Goal: Task Accomplishment & Management: Manage account settings

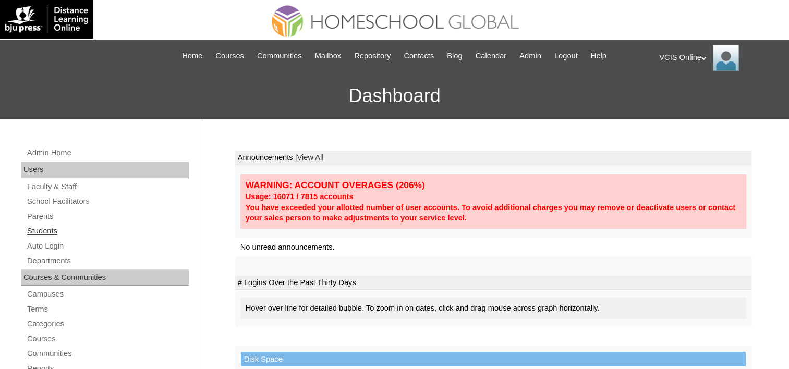
click at [44, 229] on link "Students" at bounding box center [107, 231] width 163 height 13
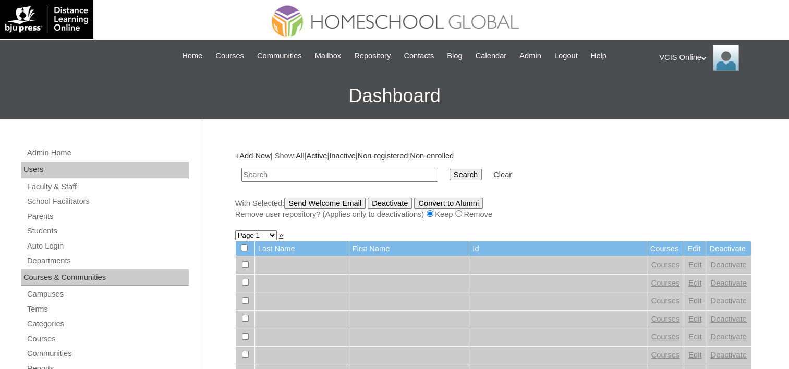
click at [369, 170] on input "text" at bounding box center [339, 175] width 197 height 14
click at [271, 172] on input "VCIS004-5A-SA2025" at bounding box center [339, 175] width 197 height 14
type input "VCIS021-5A-SA2025"
click at [450, 169] on input "Search" at bounding box center [466, 174] width 32 height 11
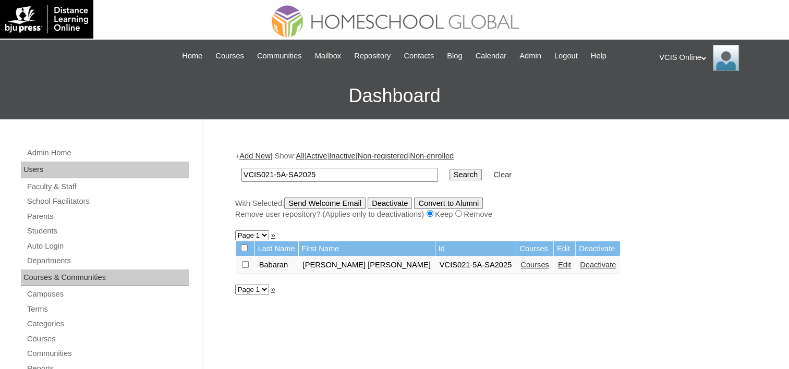
click at [558, 265] on link "Edit" at bounding box center [564, 265] width 13 height 8
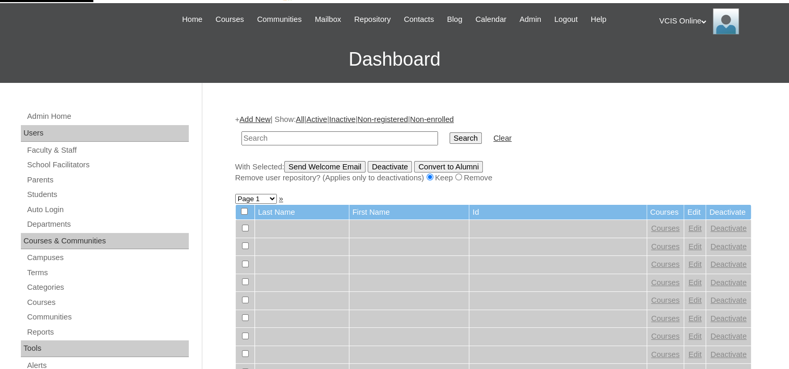
scroll to position [38, 0]
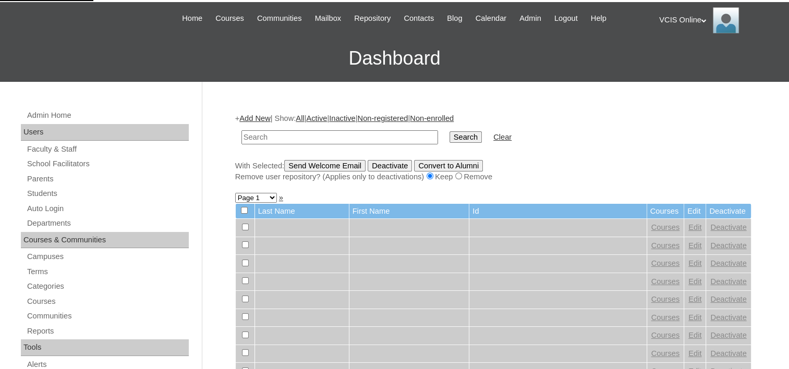
click at [369, 138] on input "text" at bounding box center [339, 137] width 197 height 14
click at [271, 136] on input "VCIS004-5A-SA2025" at bounding box center [339, 137] width 197 height 14
type input "VCIS020-5A-SA2025"
click at [450, 131] on input "Search" at bounding box center [466, 136] width 32 height 11
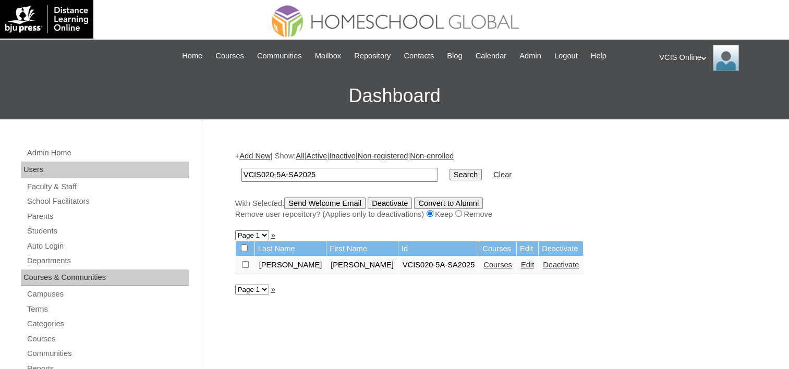
click at [521, 262] on link "Edit" at bounding box center [527, 265] width 13 height 8
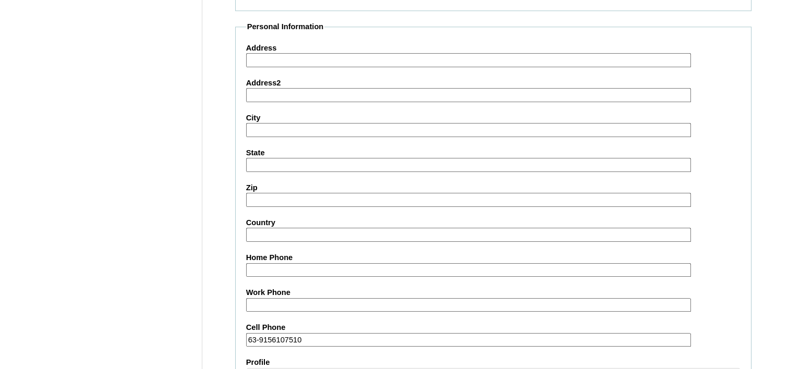
scroll to position [1218, 0]
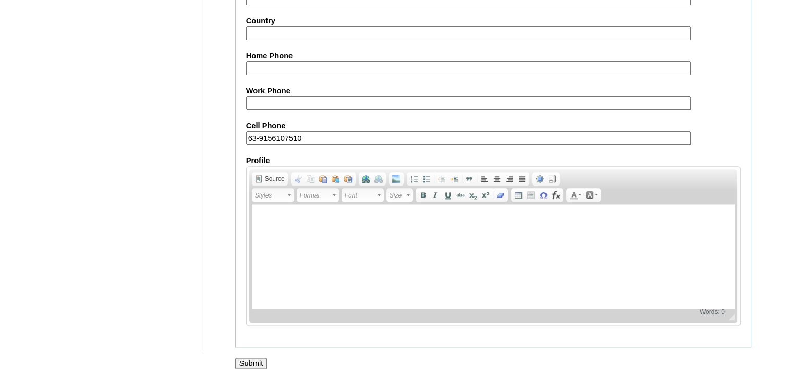
click at [257, 358] on input "Submit" at bounding box center [251, 363] width 32 height 11
